Goal: Navigation & Orientation: Find specific page/section

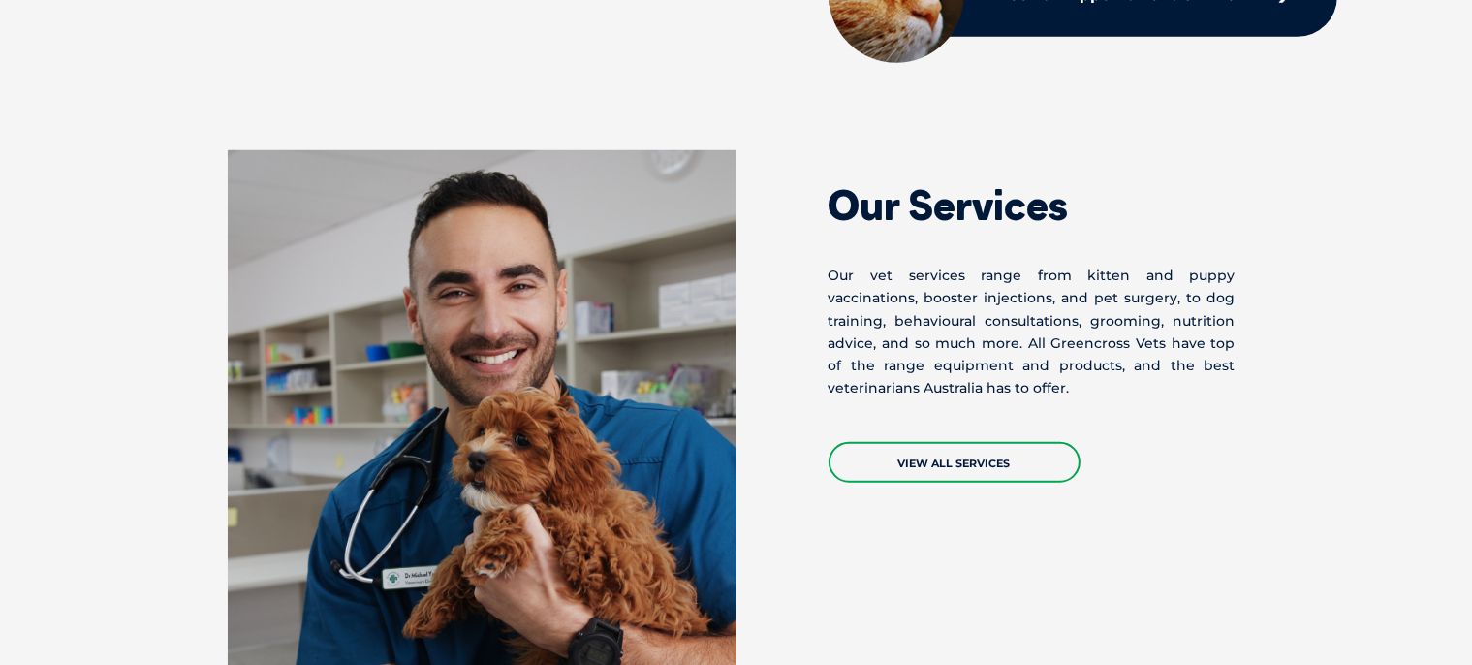
scroll to position [1507, 0]
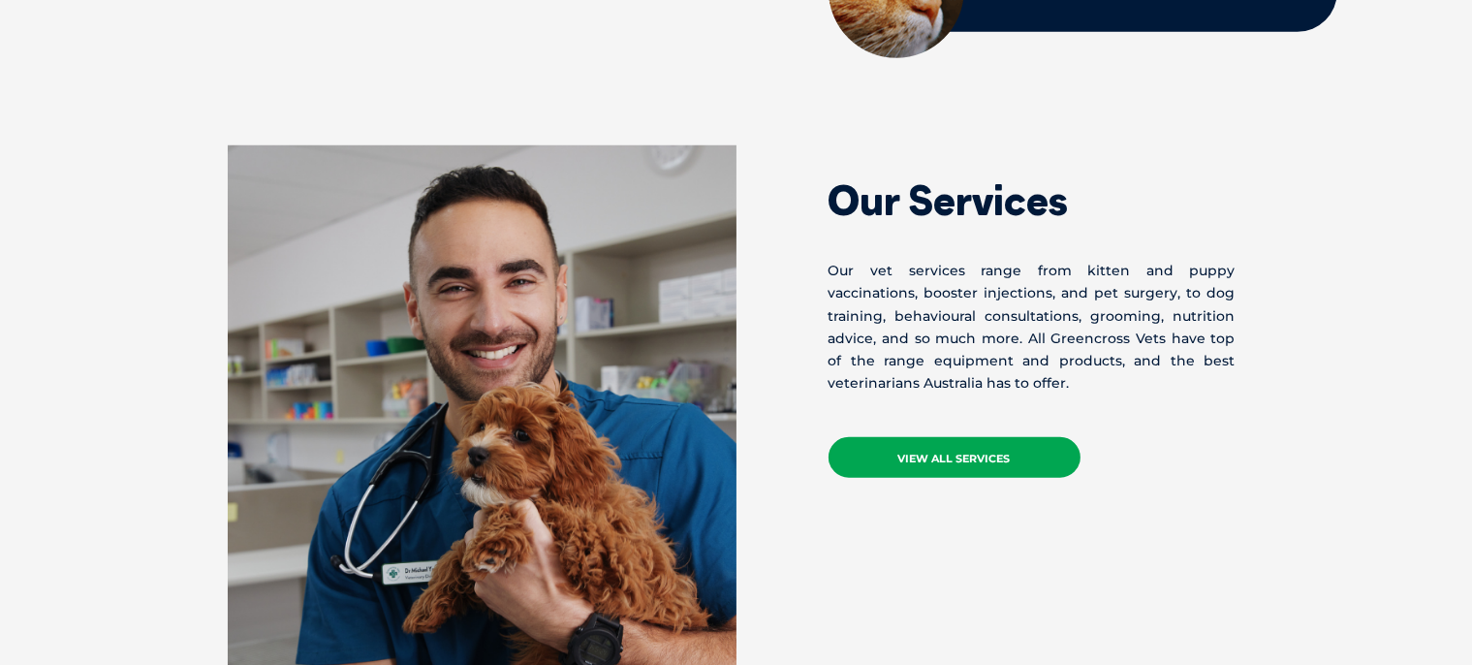
click at [952, 448] on link "VIEW ALL SERVICES" at bounding box center [955, 457] width 252 height 41
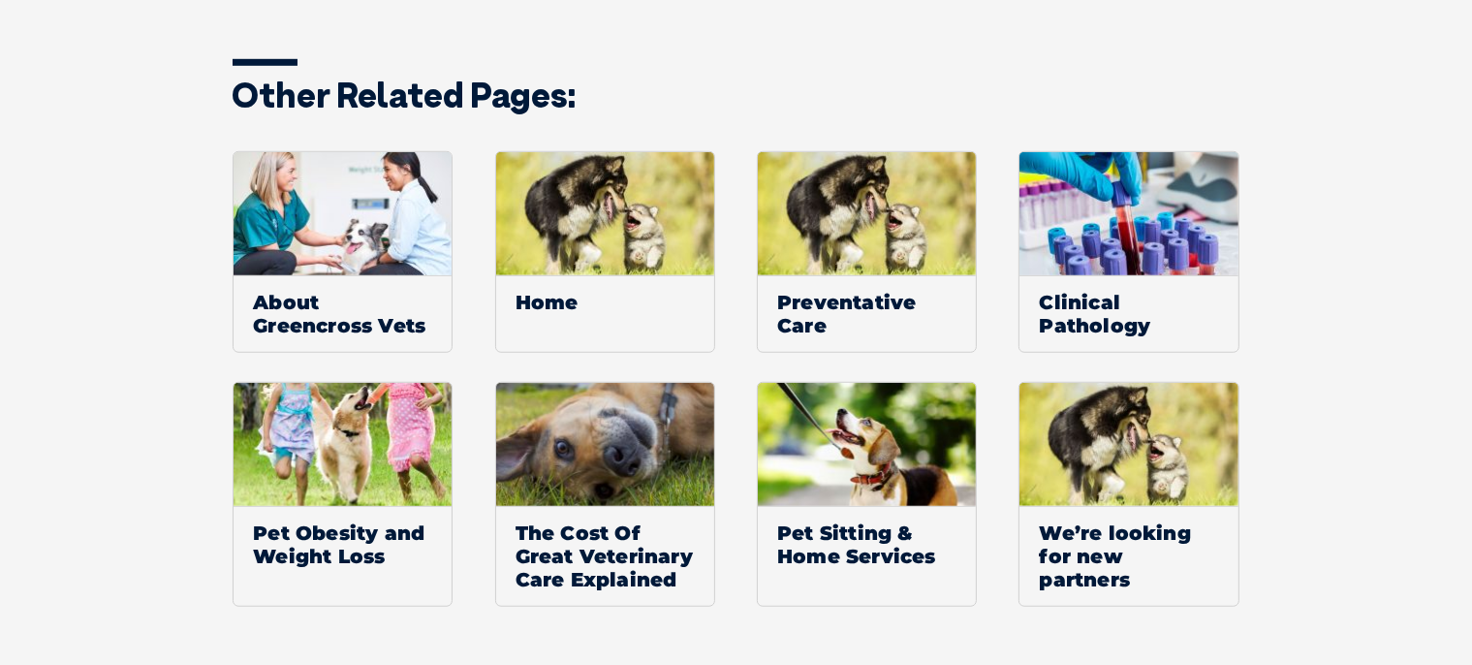
scroll to position [1423, 0]
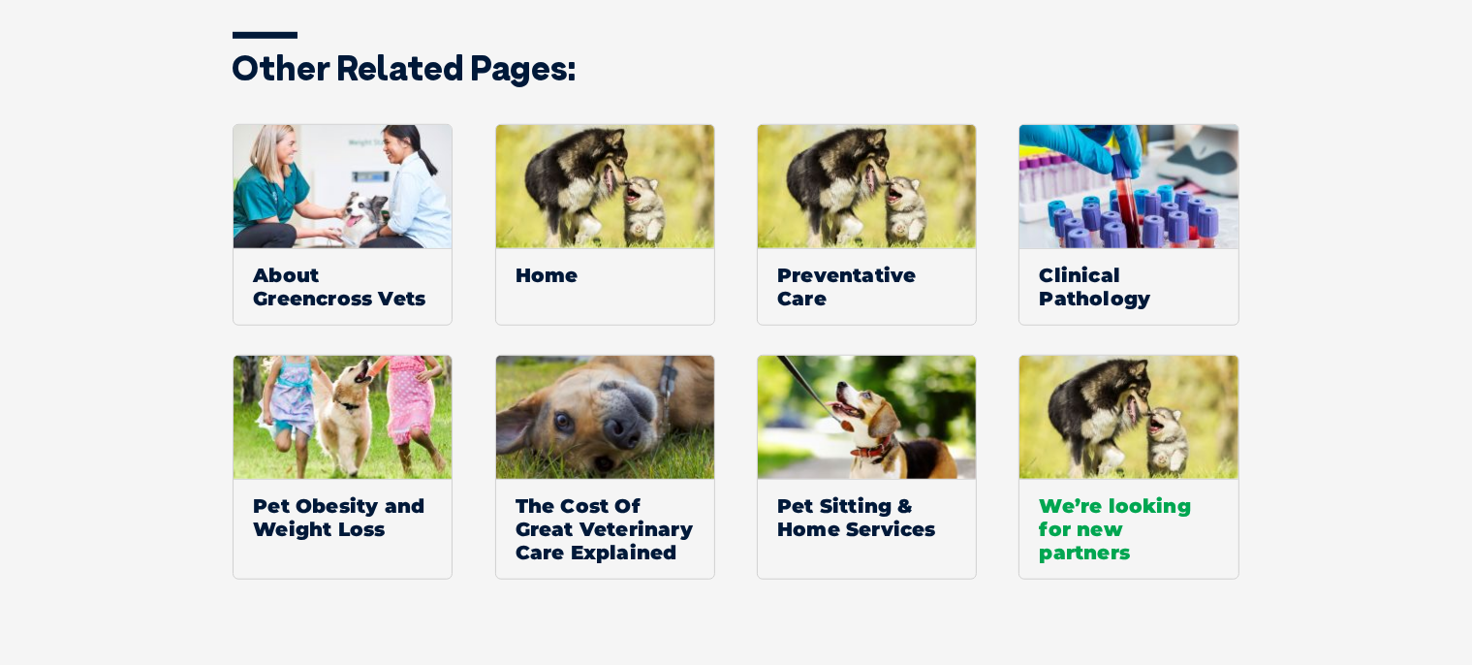
click at [1070, 514] on span "We’re looking for new partners" at bounding box center [1129, 529] width 218 height 100
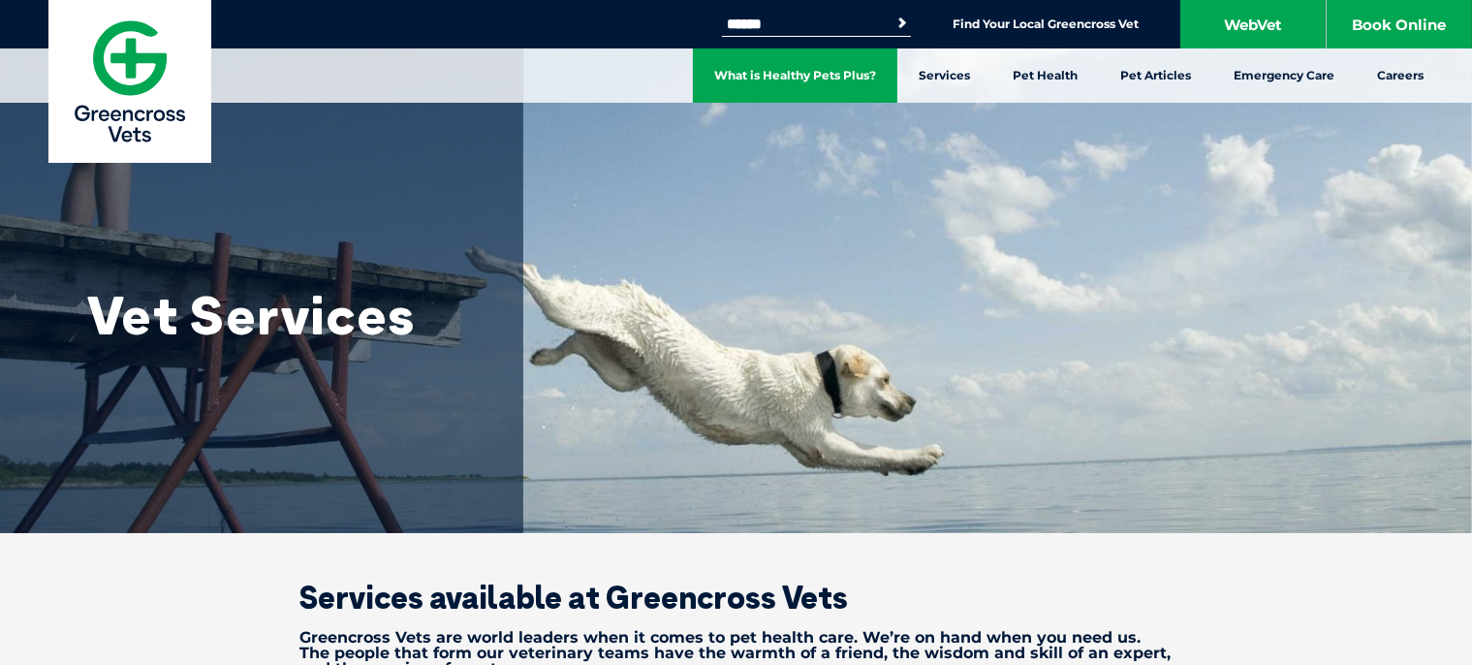
click at [782, 74] on link "What is Healthy Pets Plus?" at bounding box center [795, 75] width 205 height 54
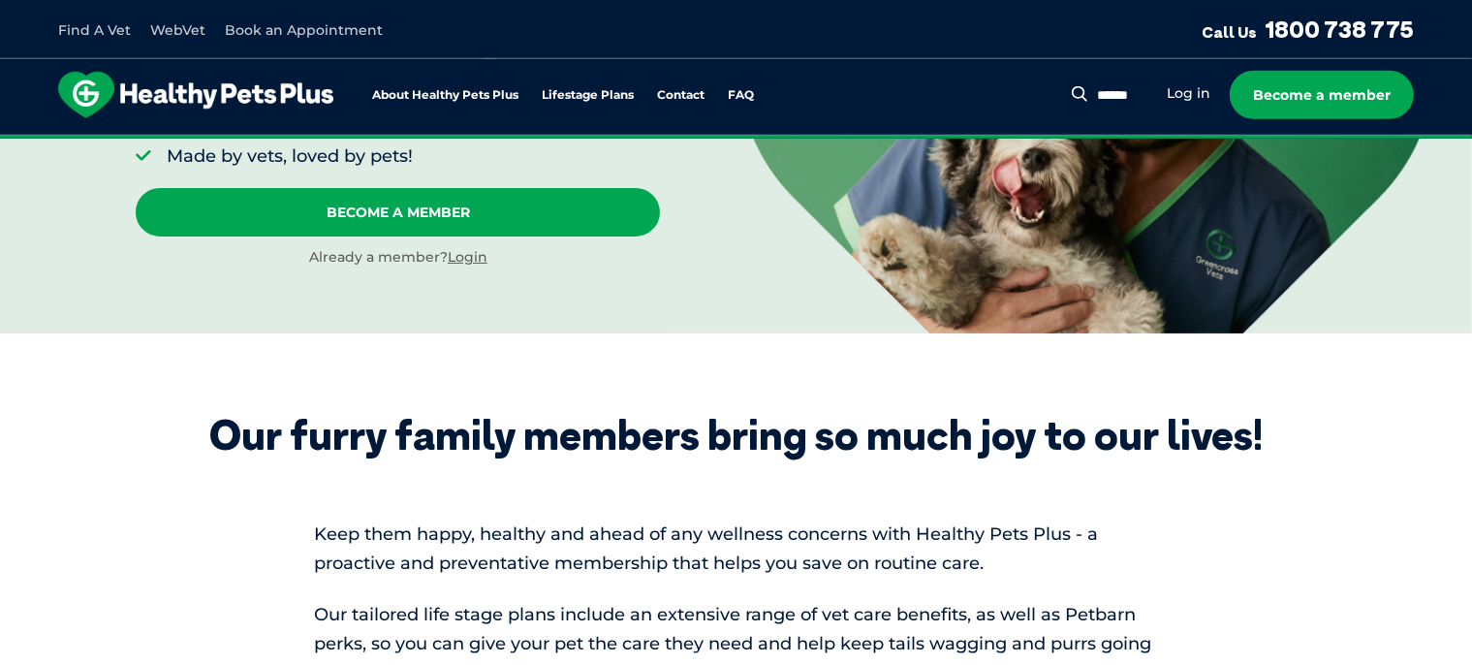
scroll to position [83, 0]
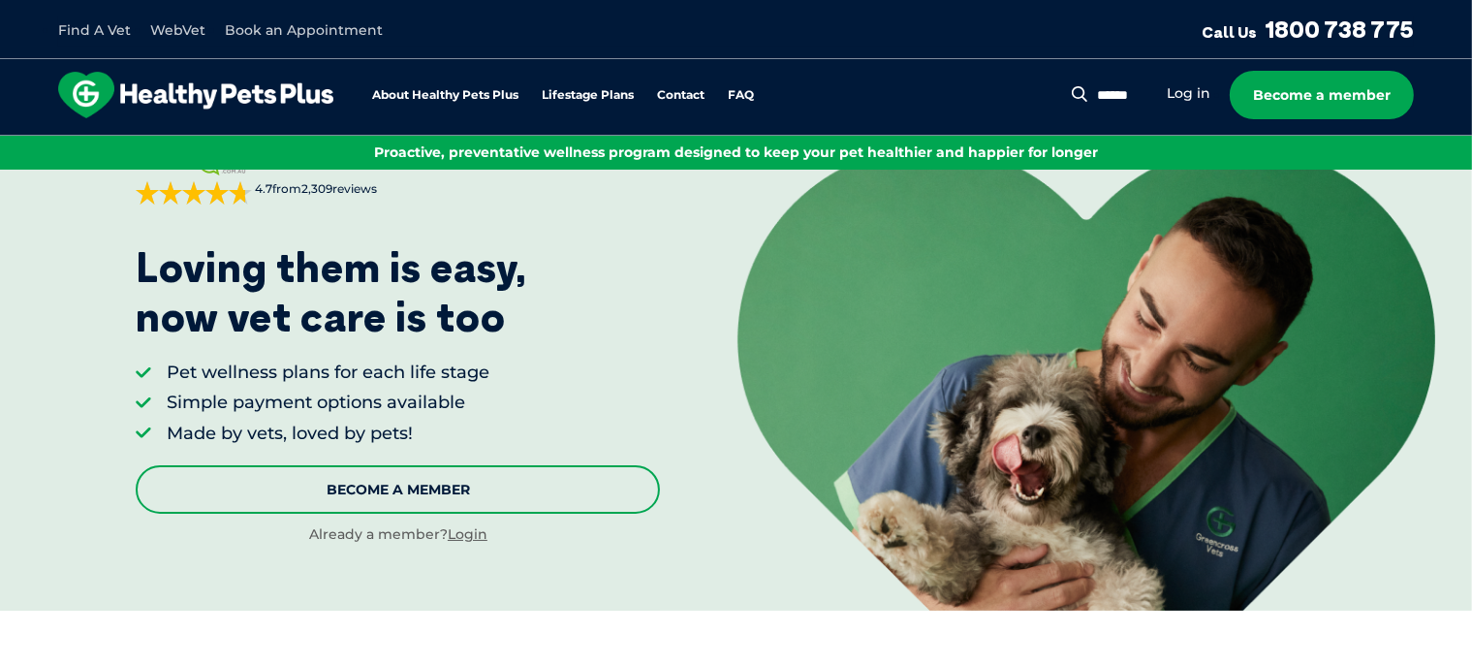
click at [401, 486] on link "Become A Member" at bounding box center [398, 489] width 524 height 48
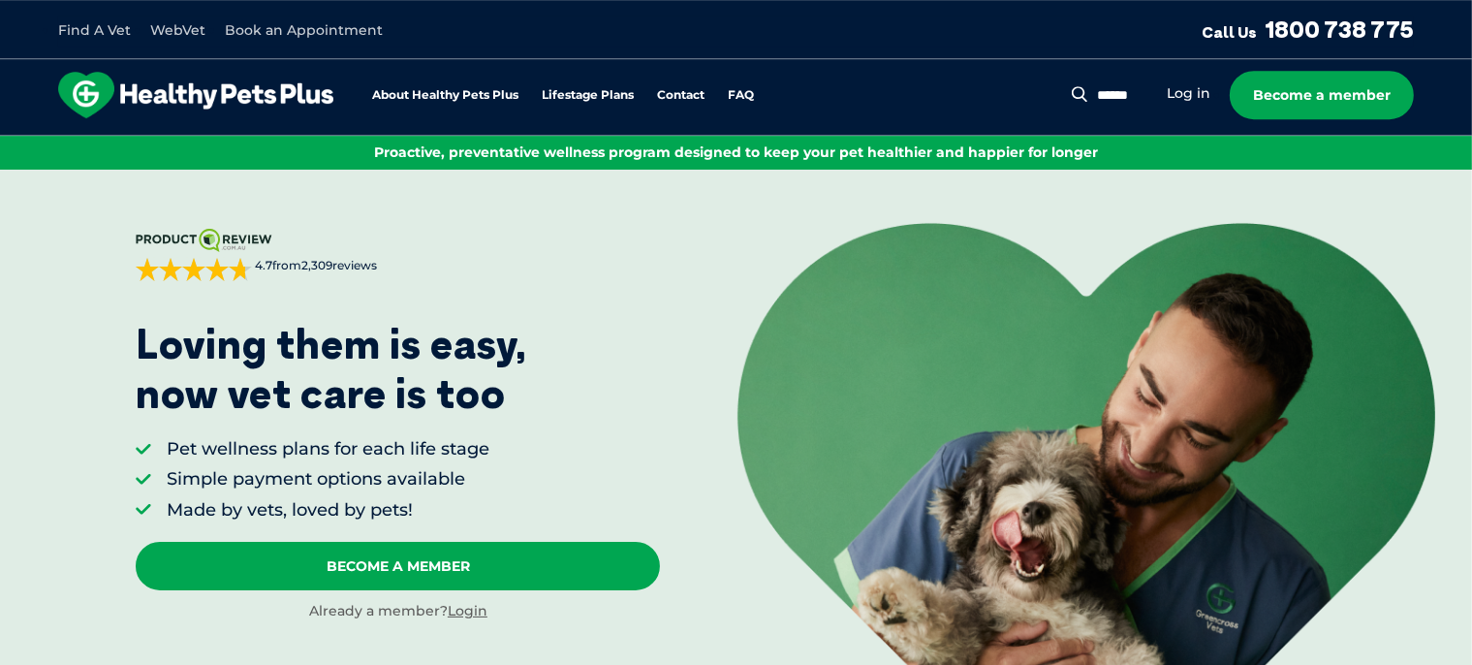
scroll to position [0, 0]
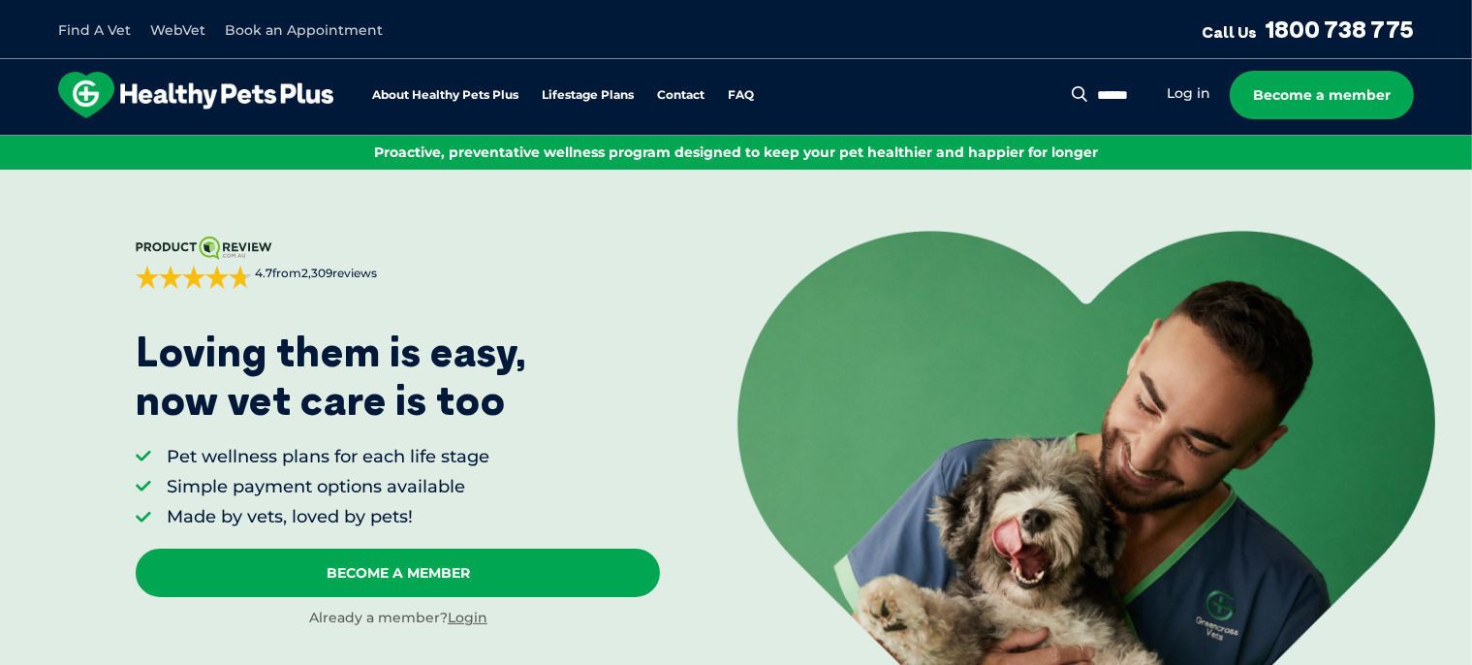
click at [84, 29] on link "Find A Vet" at bounding box center [94, 29] width 73 height 17
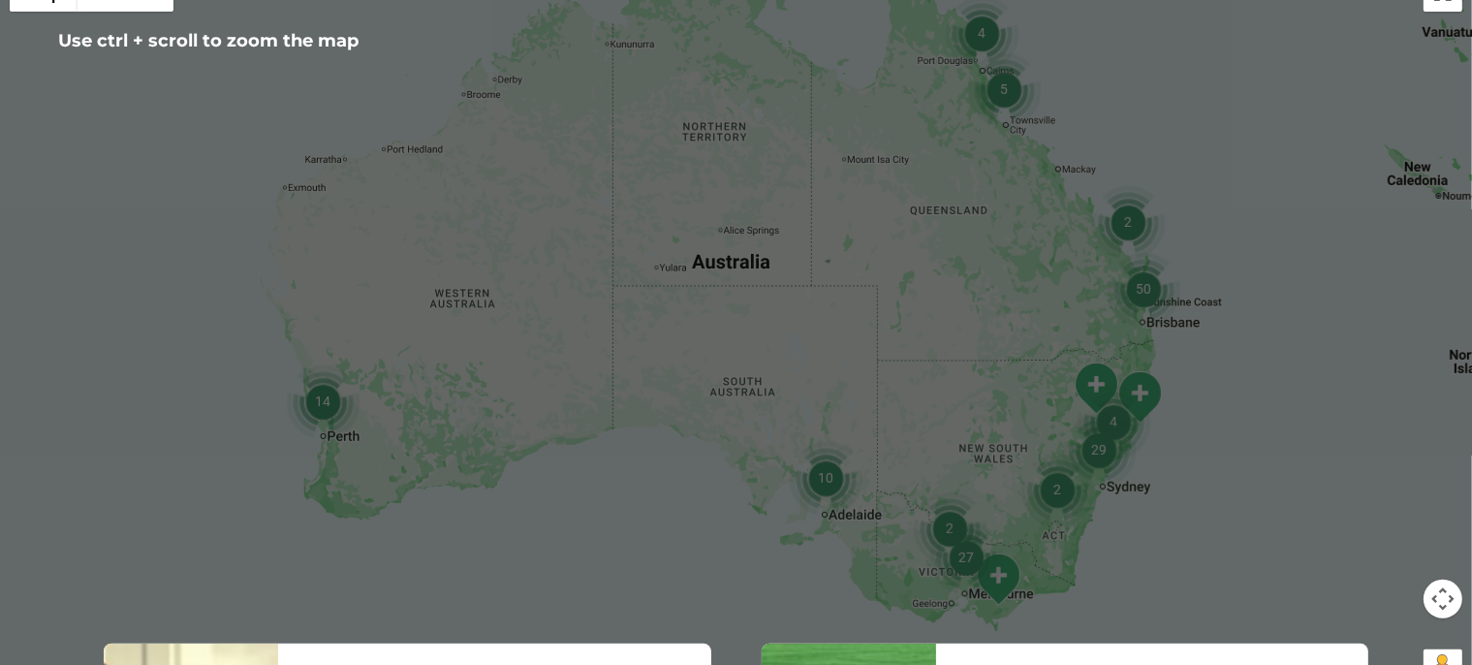
scroll to position [585, 0]
